Goal: Obtain resource: Download file/media

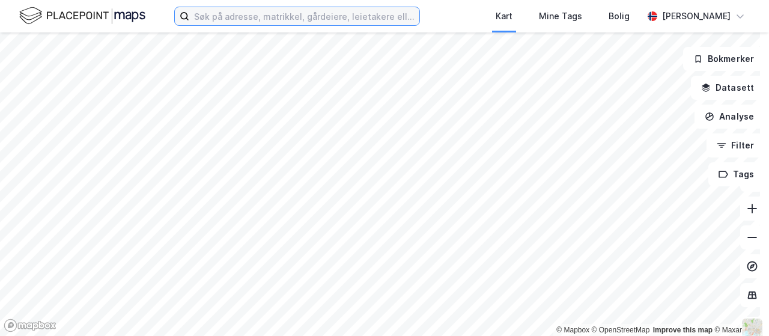
click at [257, 14] on input at bounding box center [304, 16] width 230 height 18
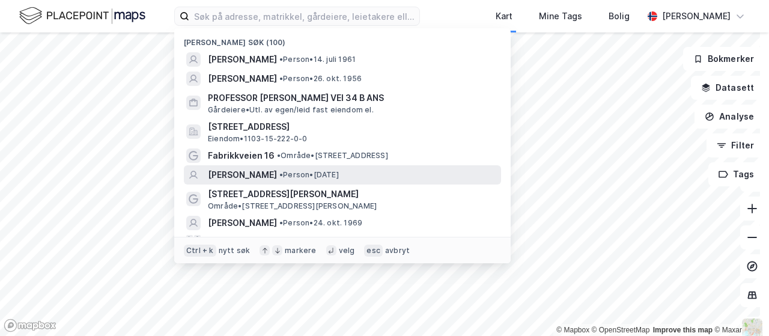
click at [253, 174] on span "[PERSON_NAME]" at bounding box center [242, 175] width 69 height 14
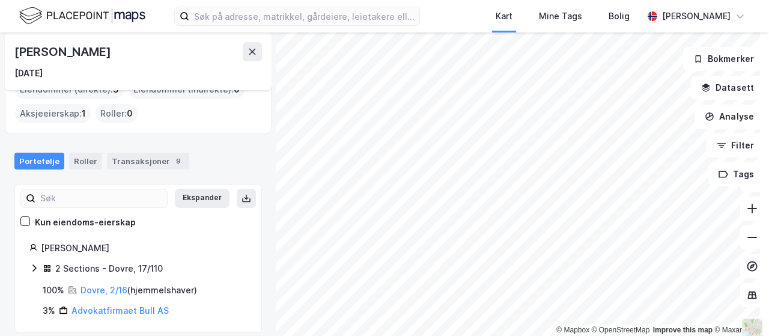
scroll to position [35, 0]
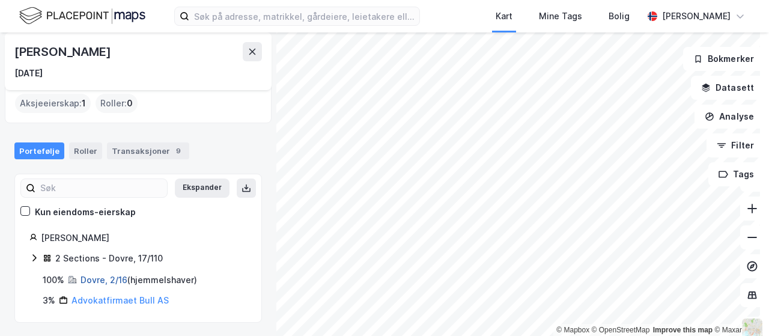
click at [107, 280] on link "Dovre, 2/16" at bounding box center [103, 279] width 47 height 10
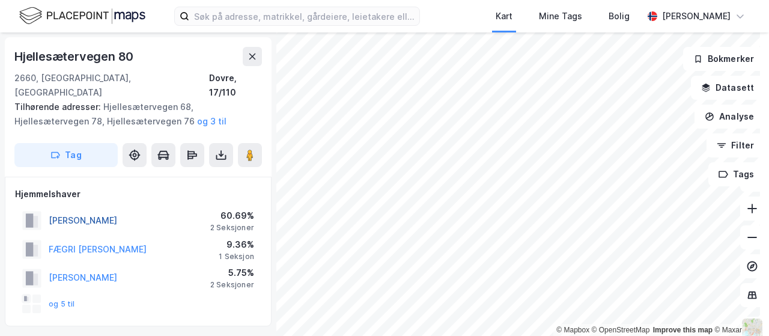
click at [0, 0] on button "[PERSON_NAME]" at bounding box center [0, 0] width 0 height 0
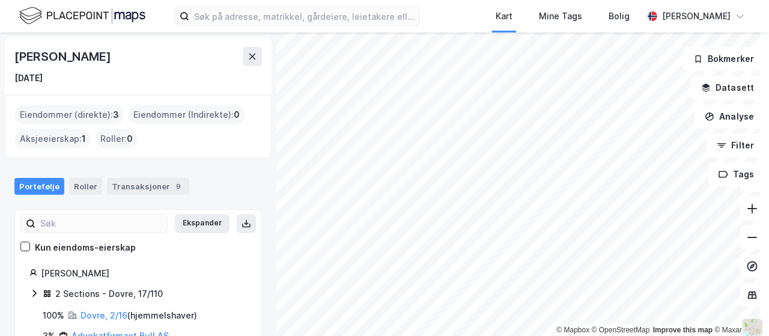
scroll to position [35, 0]
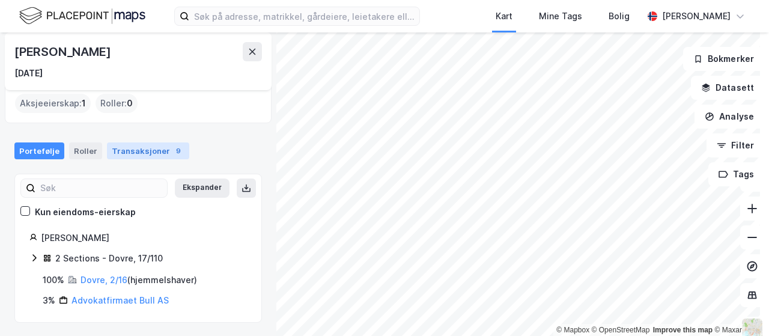
click at [139, 148] on div "Transaksjoner 9" at bounding box center [148, 150] width 82 height 17
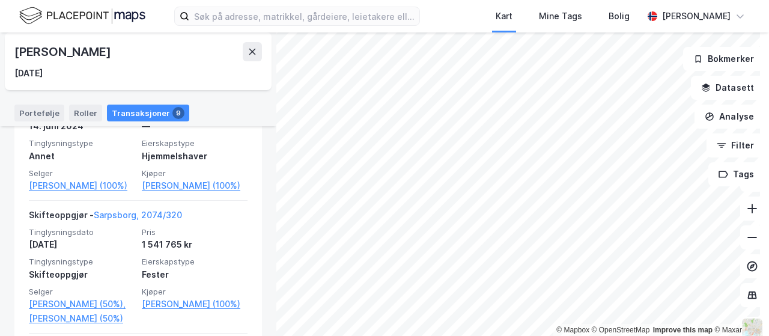
scroll to position [258, 0]
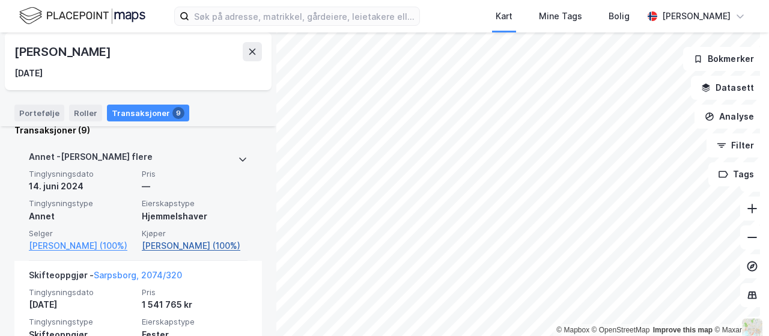
click at [192, 246] on link "[PERSON_NAME] (100%)" at bounding box center [195, 245] width 106 height 14
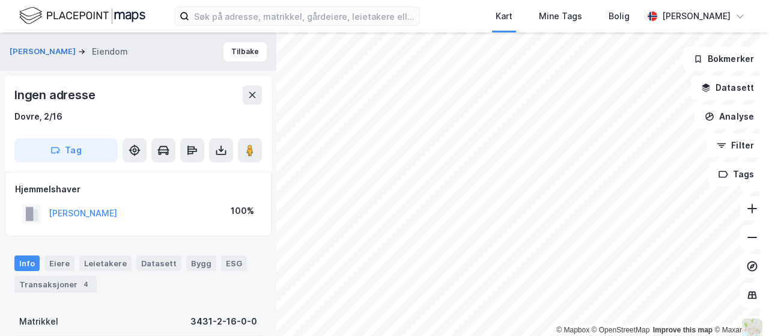
scroll to position [8, 0]
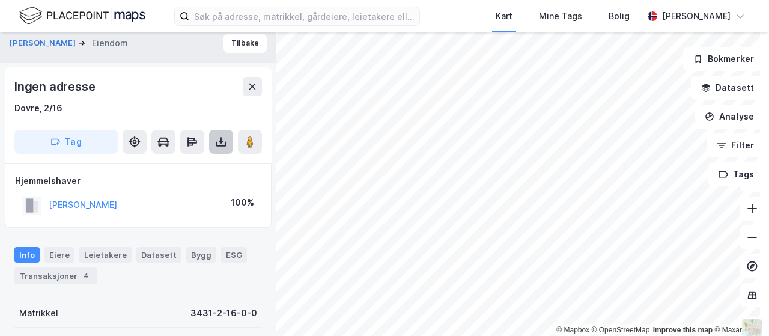
click at [217, 139] on icon at bounding box center [221, 142] width 12 height 12
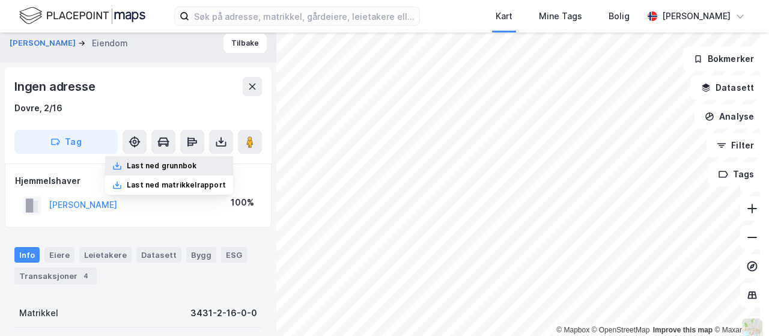
click at [166, 165] on div "Last ned grunnbok" at bounding box center [162, 166] width 70 height 10
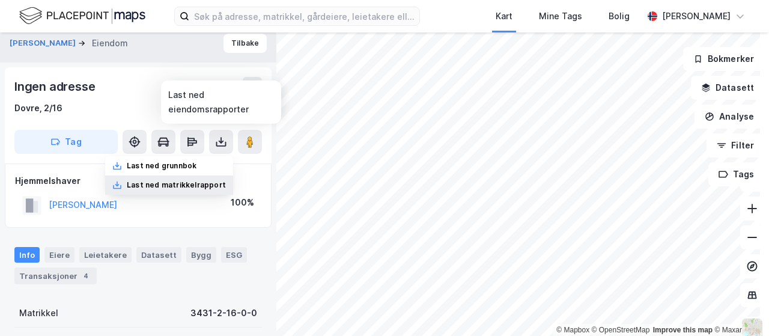
click at [177, 186] on div "Last ned matrikkelrapport" at bounding box center [176, 185] width 99 height 10
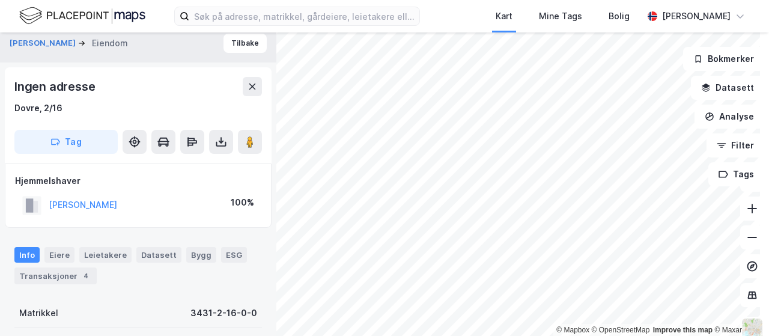
click at [115, 91] on div "Ingen adresse" at bounding box center [137, 86] width 247 height 19
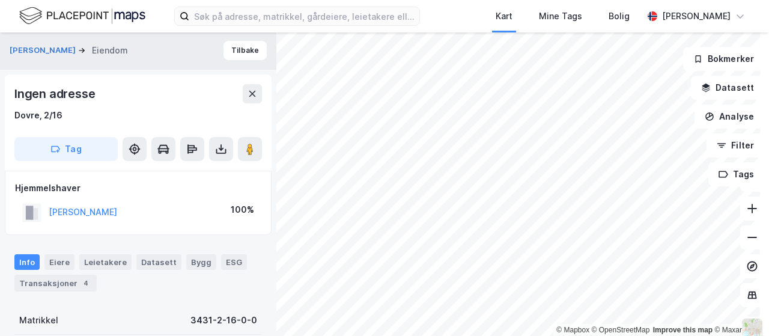
scroll to position [0, 0]
click at [458, 8] on div "Kart Mine Tags Bolig [PERSON_NAME]" at bounding box center [384, 16] width 769 height 32
